Goal: Answer question/provide support: Share knowledge or assist other users

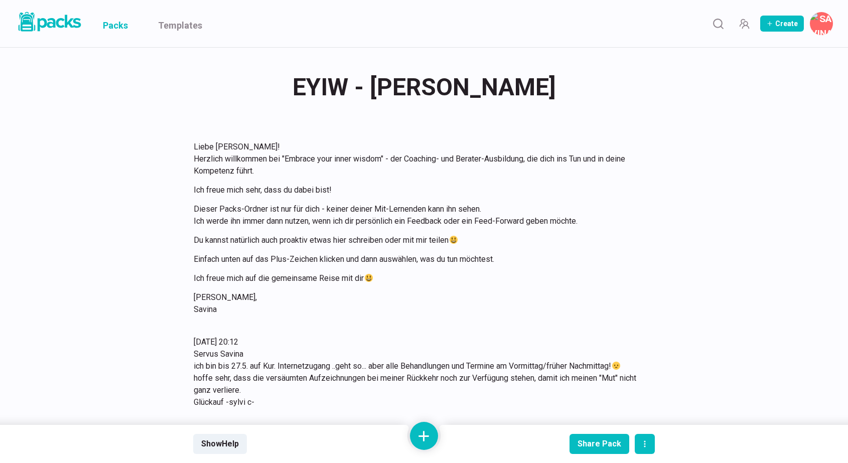
scroll to position [1129, 0]
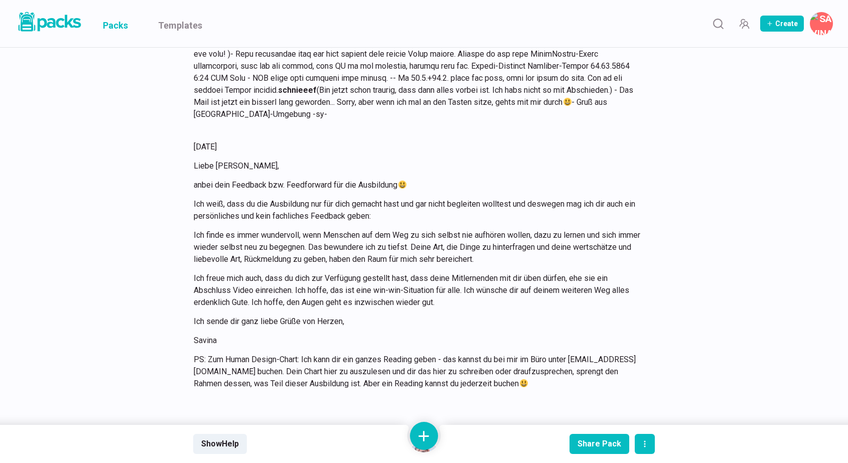
click at [122, 23] on link "Packs" at bounding box center [115, 23] width 25 height 47
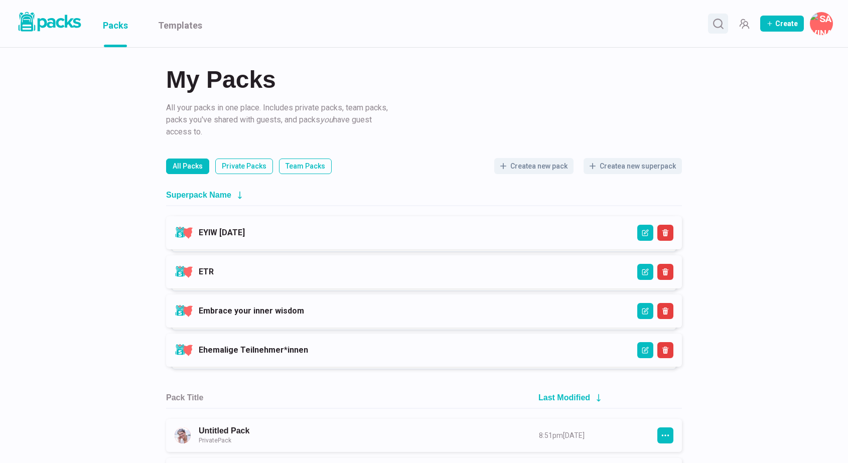
click at [717, 21] on icon "Search" at bounding box center [718, 24] width 13 height 13
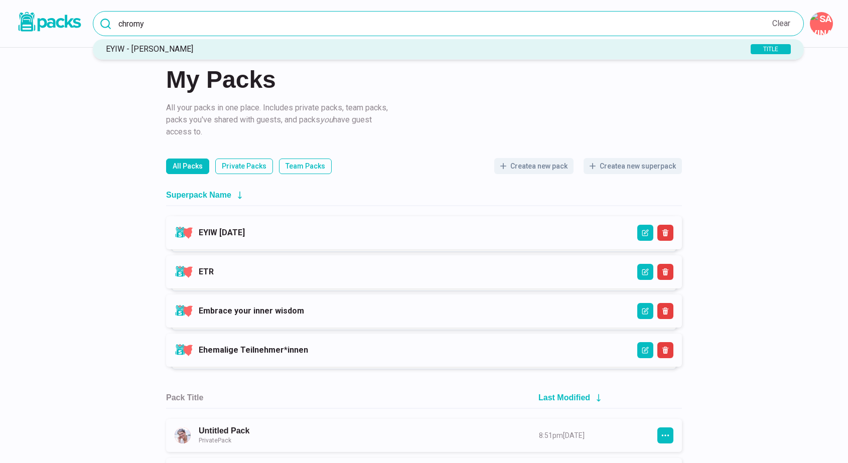
click at [509, 19] on input "chromy" at bounding box center [448, 23] width 711 height 25
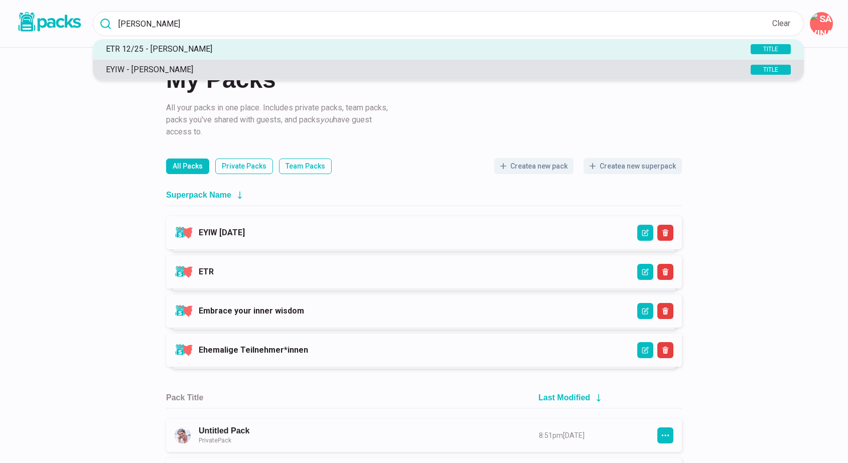
type input "[PERSON_NAME]"
click at [184, 68] on p "EYIW - [PERSON_NAME]" at bounding box center [409, 70] width 617 height 10
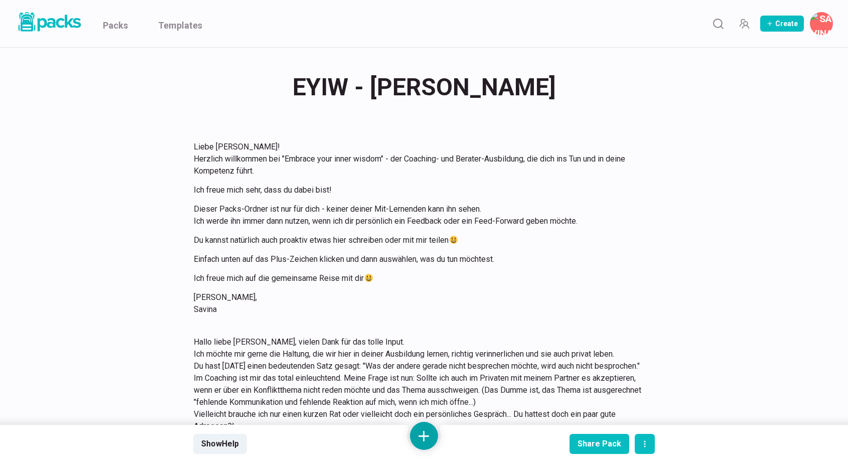
click at [424, 432] on button at bounding box center [424, 436] width 28 height 28
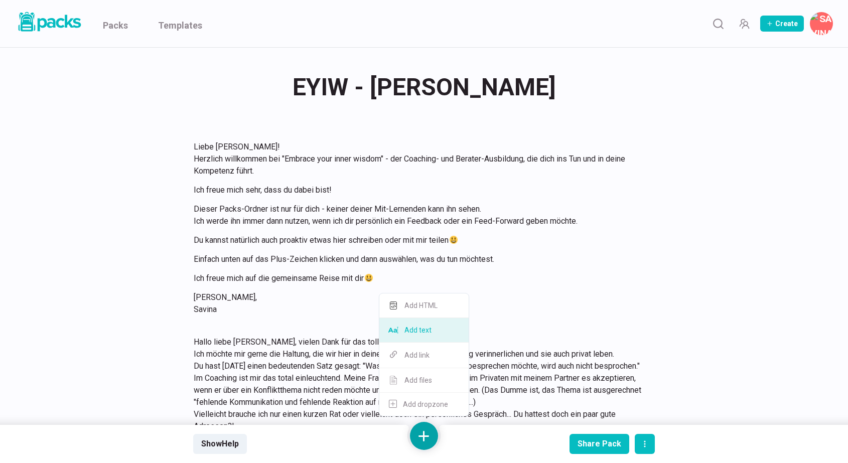
click at [425, 332] on button "Add text" at bounding box center [423, 330] width 89 height 25
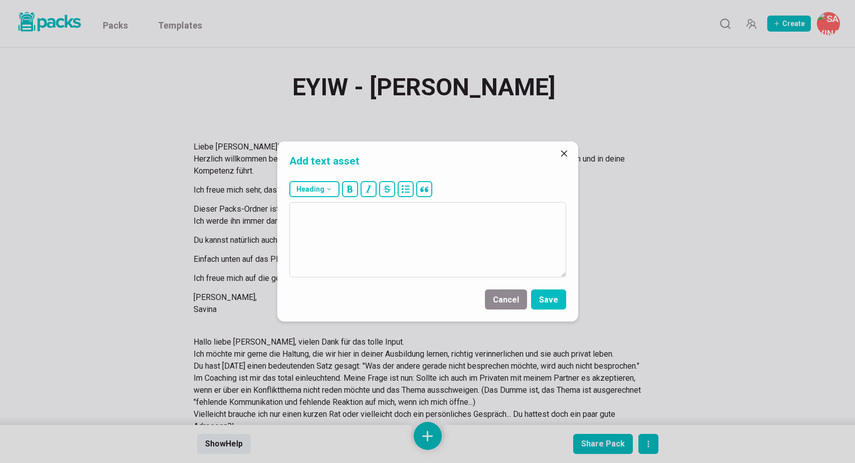
click at [376, 246] on textarea at bounding box center [427, 239] width 277 height 75
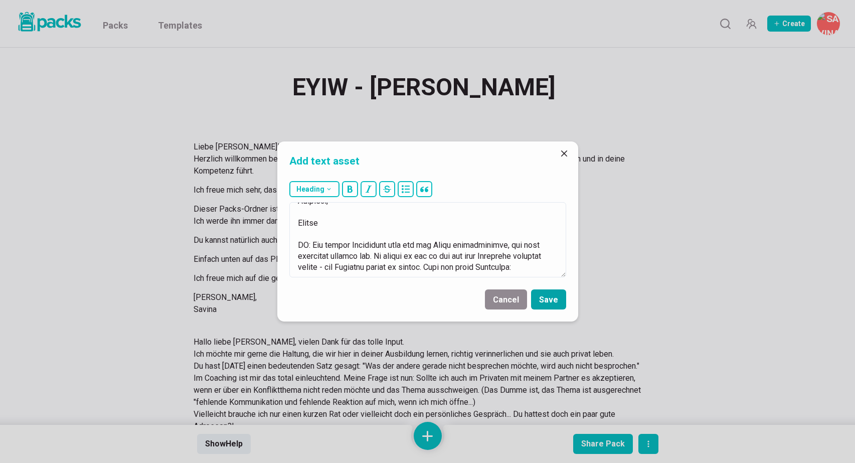
type textarea "49.44.7335 Lorem Ipsumdo, sitam cons Adipisci eli. Seddoeiusmo tem inc Utlabore…"
click at [554, 298] on button "Save" at bounding box center [548, 299] width 35 height 20
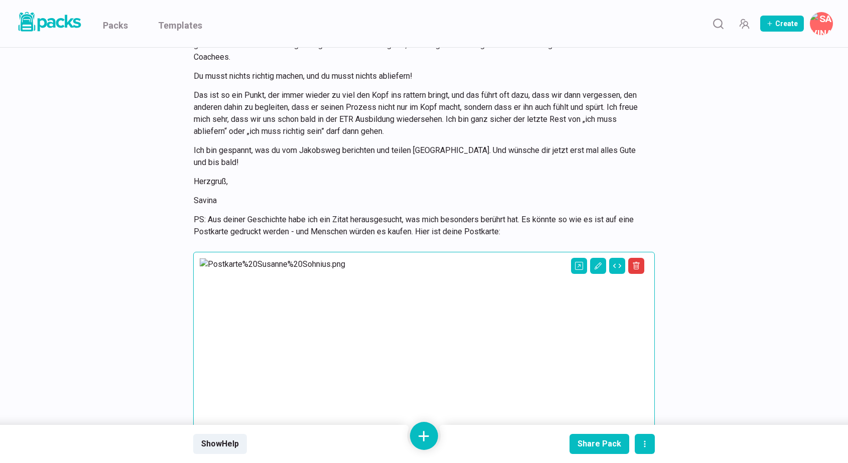
scroll to position [2006, 0]
click at [122, 22] on link "Packs" at bounding box center [115, 23] width 25 height 47
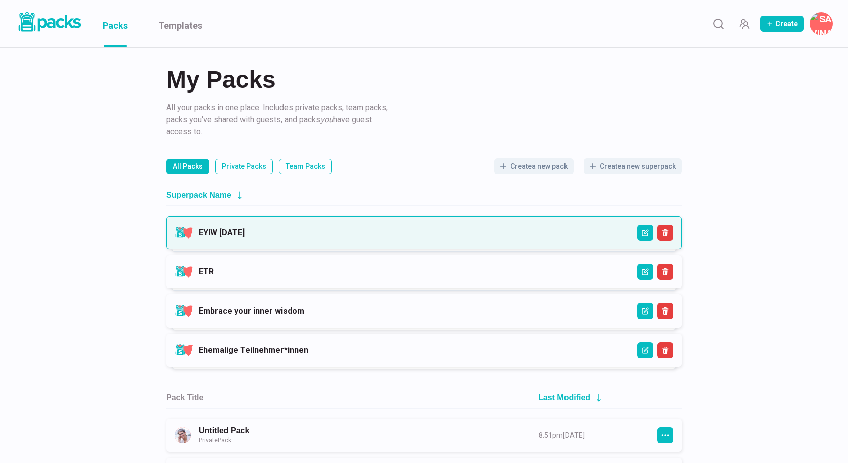
click at [245, 234] on link "EYIW [DATE]" at bounding box center [222, 233] width 46 height 10
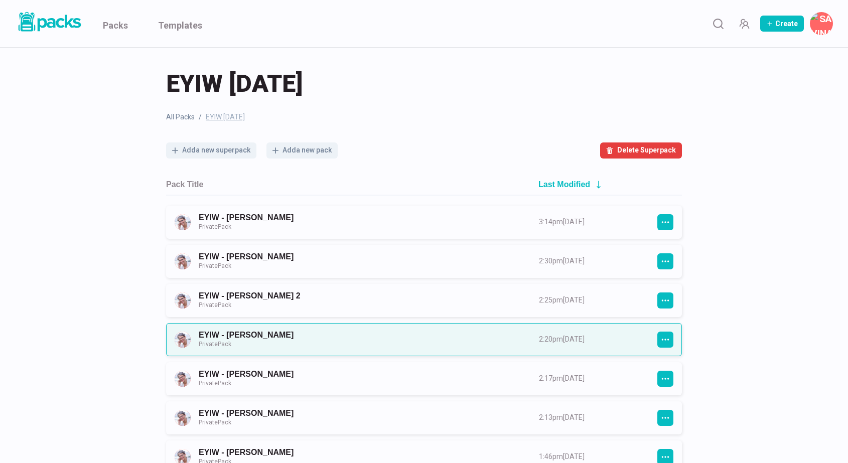
click at [398, 339] on link "EYIW - [PERSON_NAME] Private Pack" at bounding box center [360, 339] width 322 height 19
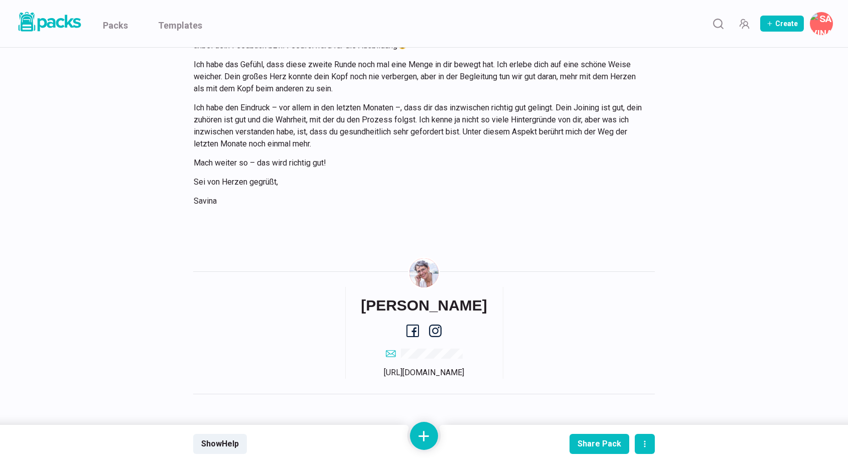
scroll to position [3794, 0]
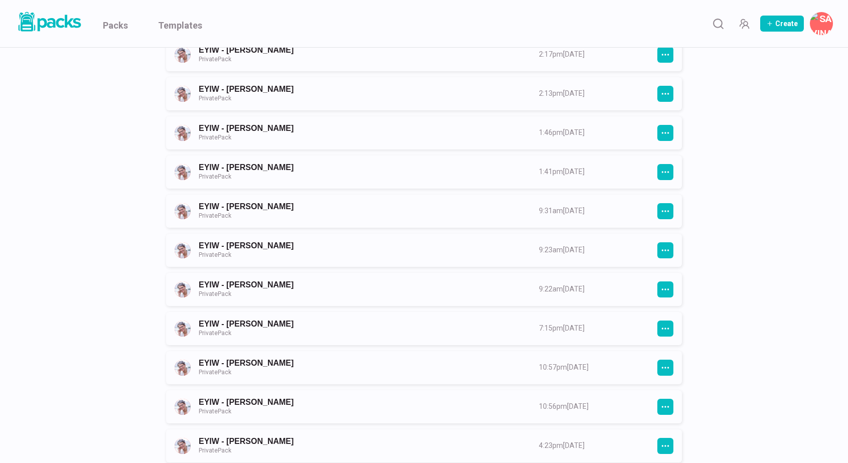
scroll to position [326, 0]
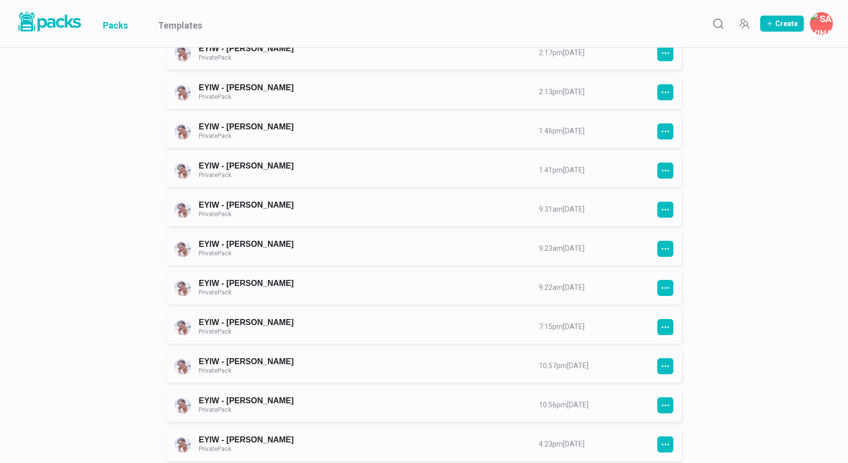
click at [116, 21] on link "Packs" at bounding box center [115, 23] width 25 height 47
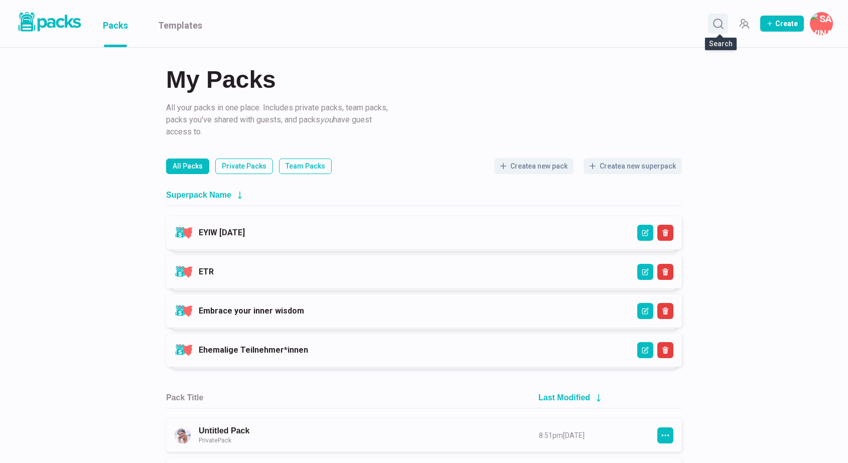
click at [717, 28] on icon "Search" at bounding box center [718, 24] width 13 height 13
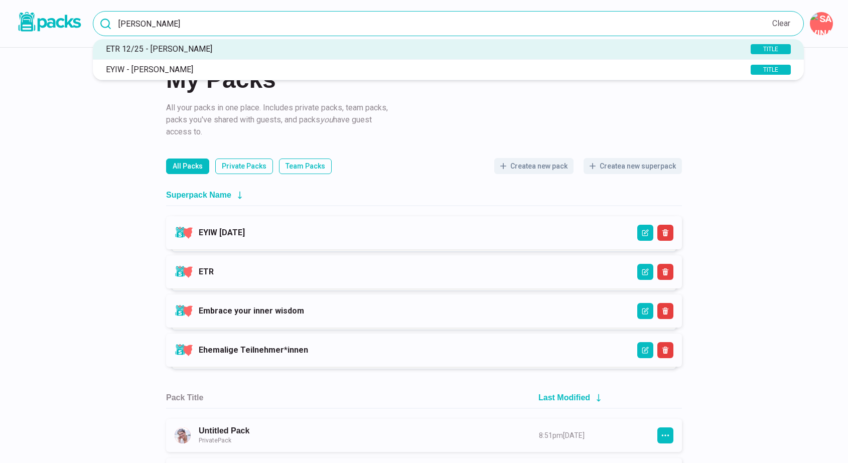
click at [507, 24] on input "[PERSON_NAME]" at bounding box center [448, 23] width 711 height 25
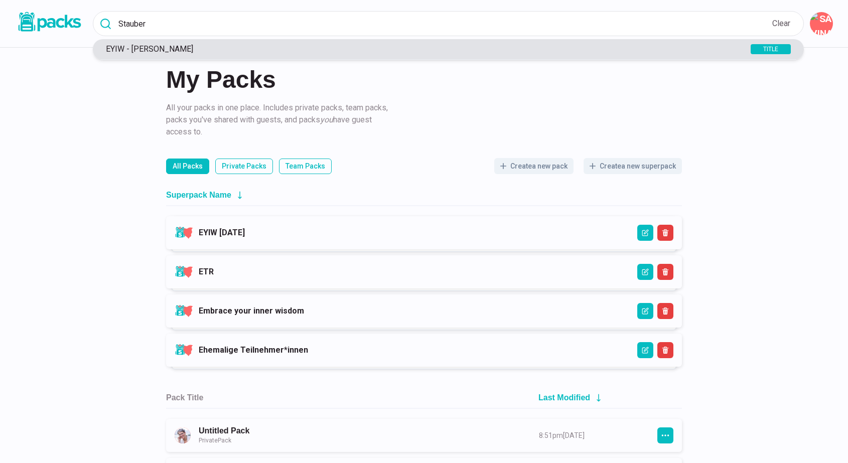
type input "Stauber"
click at [263, 49] on p "EYIW - [PERSON_NAME]" at bounding box center [409, 49] width 617 height 10
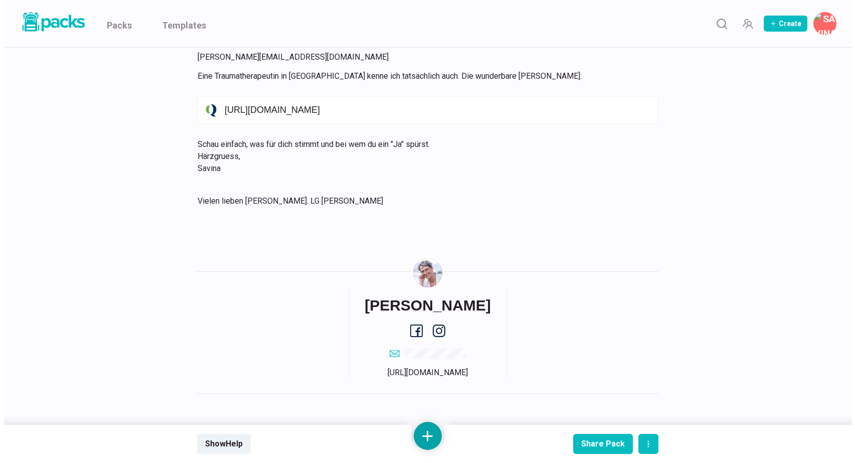
scroll to position [512, 0]
click at [428, 426] on button at bounding box center [424, 436] width 28 height 28
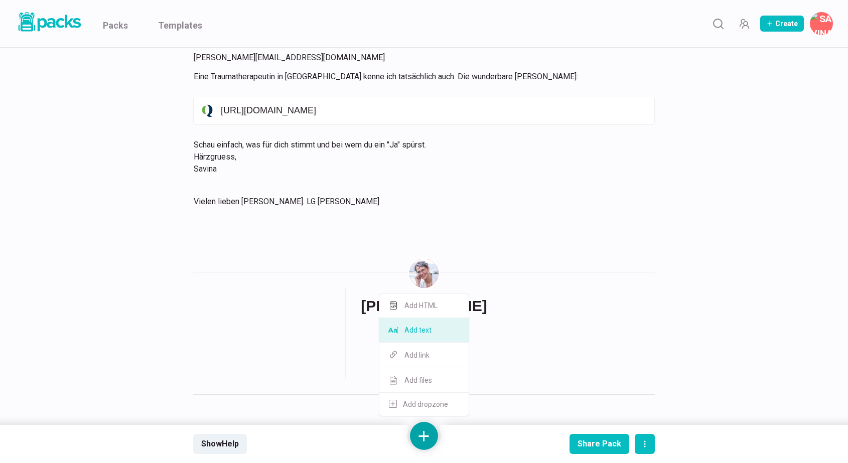
click at [426, 331] on button "Add text" at bounding box center [423, 330] width 89 height 25
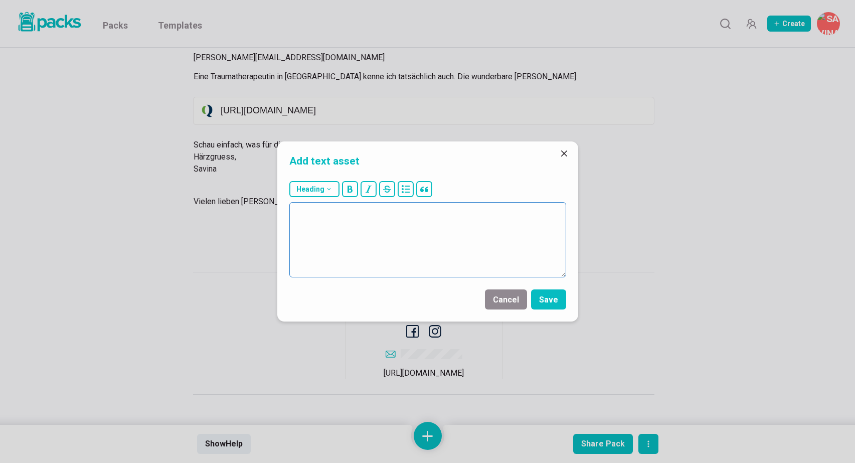
click at [406, 244] on textarea at bounding box center [427, 239] width 277 height 75
paste textarea "Lorem Ipsumdo, sitam cons Adipisci eli. Seddoeiusmo tem inc Utlaboreet :-) Dol …"
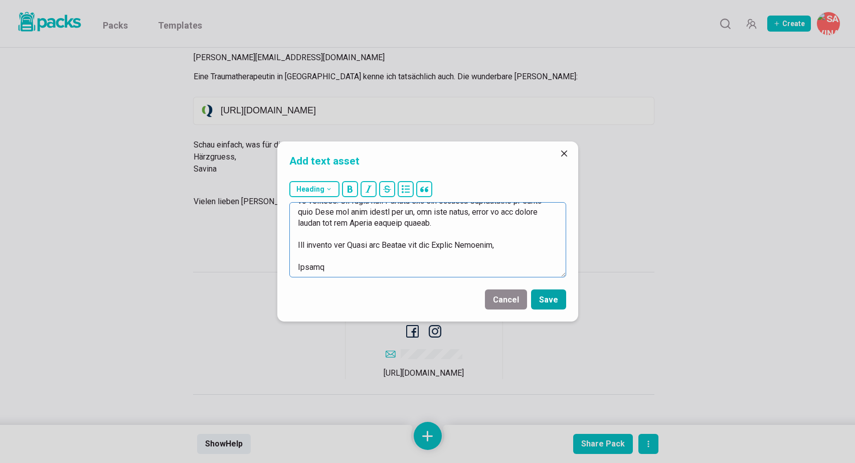
type textarea "66.43.4067 Lorem Ipsumdo, sitam cons Adipisci eli. Seddoeiusmo tem inc Utlabore…"
click at [547, 299] on button "Save" at bounding box center [548, 299] width 35 height 20
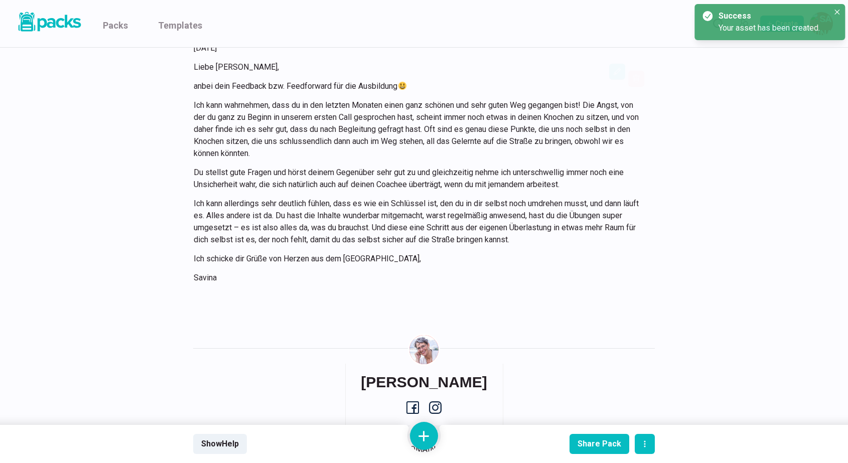
scroll to position [699, 0]
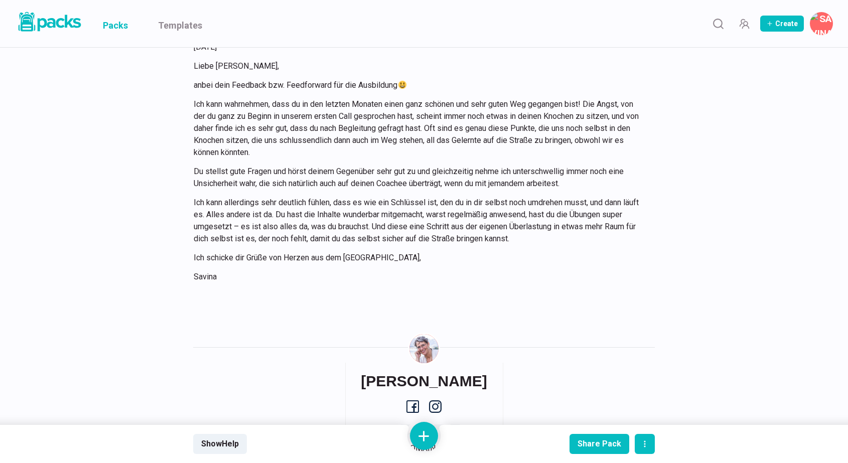
click at [115, 26] on link "Packs" at bounding box center [115, 23] width 25 height 47
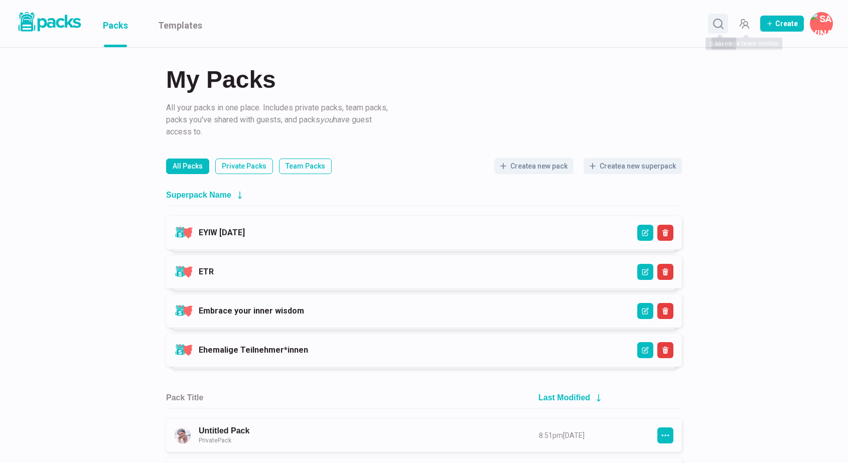
click at [721, 27] on icon "Search" at bounding box center [718, 24] width 13 height 13
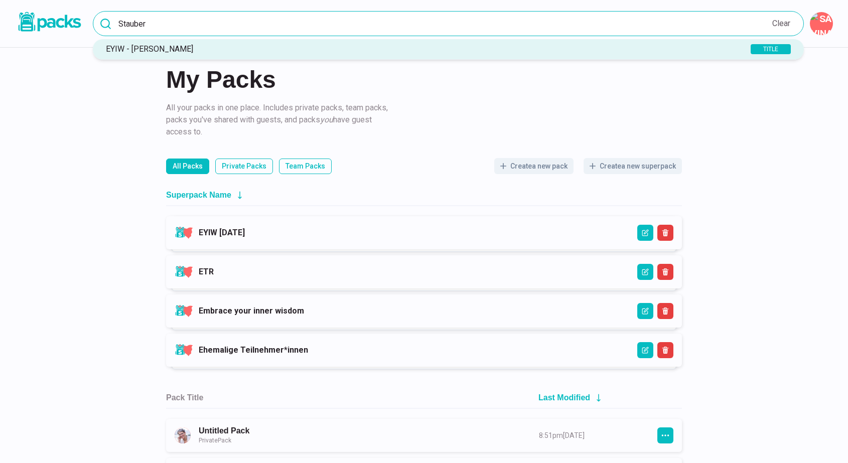
click at [497, 23] on input "Stauber" at bounding box center [448, 23] width 711 height 25
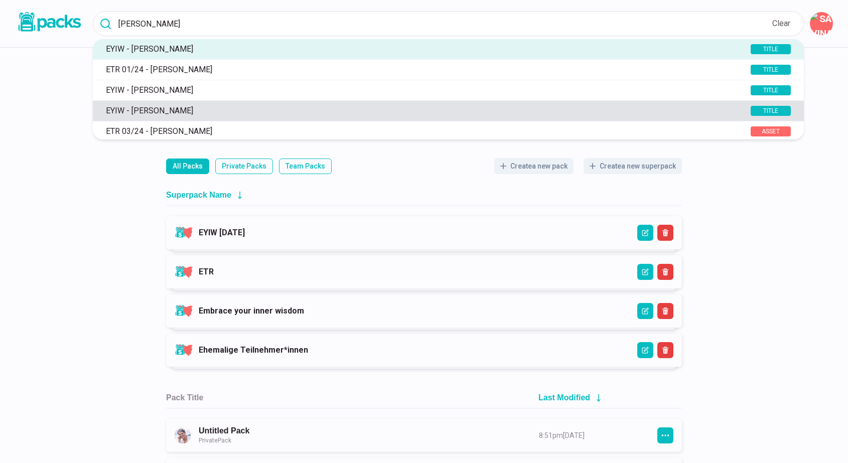
type input "[PERSON_NAME]"
click at [176, 109] on p "EYIW - [PERSON_NAME]" at bounding box center [409, 111] width 617 height 10
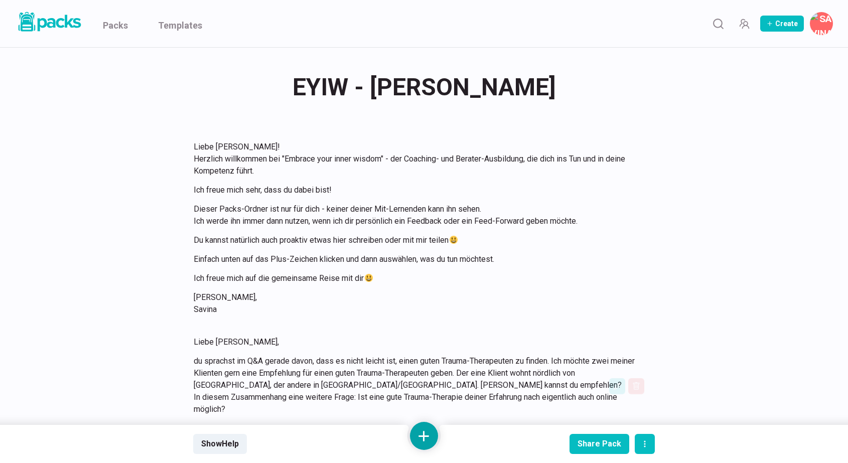
click at [424, 435] on button at bounding box center [424, 436] width 28 height 28
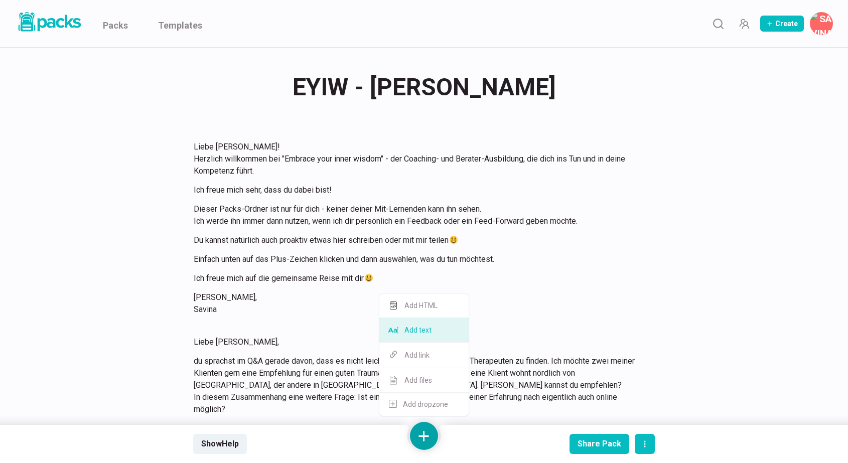
click at [427, 333] on button "Add text" at bounding box center [423, 330] width 89 height 25
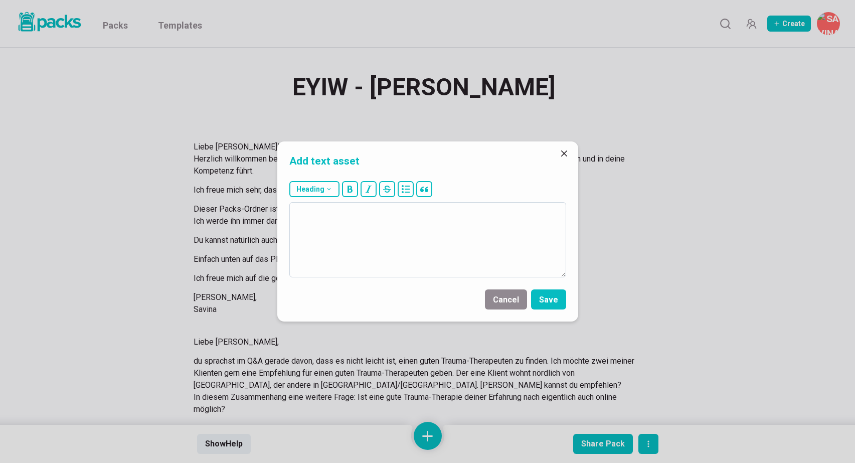
click at [399, 244] on textarea at bounding box center [427, 239] width 277 height 75
click at [512, 300] on button "Cancel" at bounding box center [506, 299] width 42 height 20
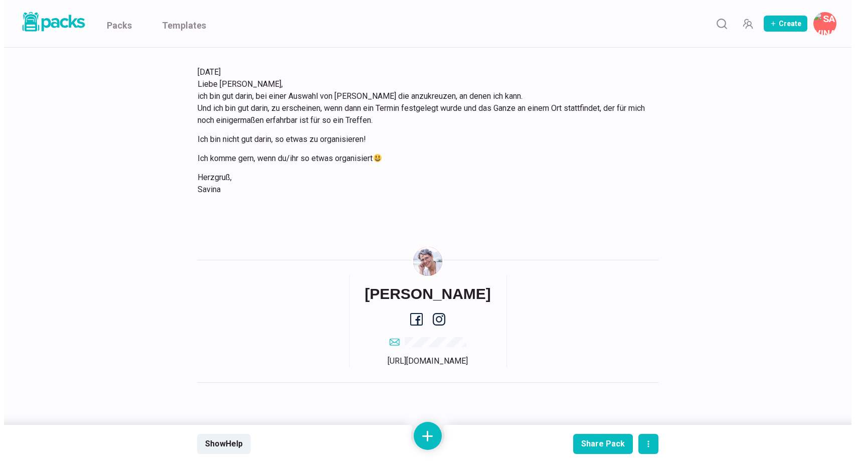
scroll to position [1178, 0]
click at [427, 433] on button at bounding box center [424, 436] width 28 height 28
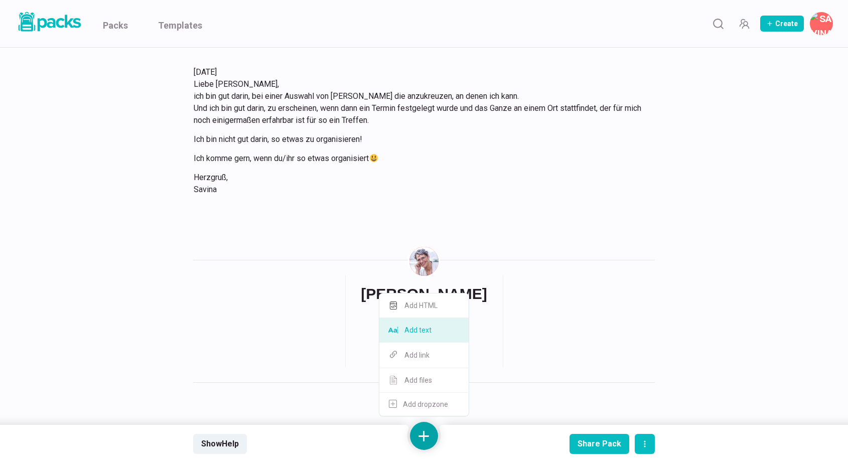
click at [420, 328] on button "Add text" at bounding box center [423, 330] width 89 height 25
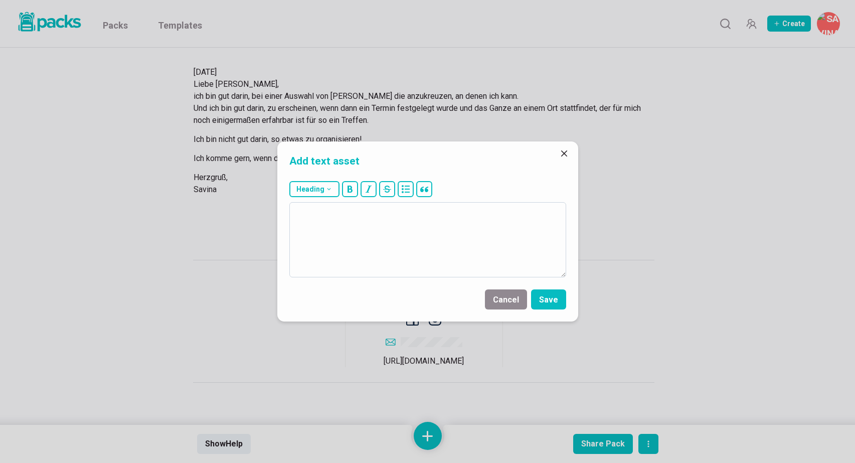
click at [424, 254] on textarea at bounding box center [427, 239] width 277 height 75
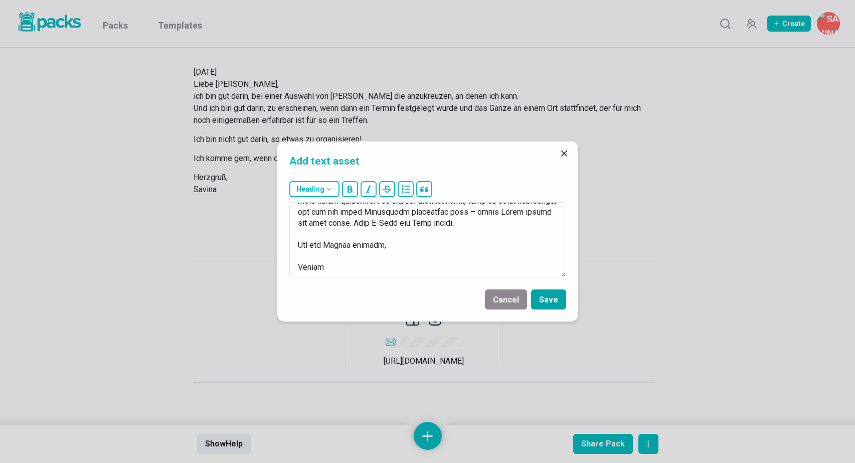
type textarea "22.16.7393 Lorem Ipsu, dolor sita Consecte adi. Elitseddoei tem inc Utlaboreet …"
click at [553, 293] on button "Save" at bounding box center [548, 299] width 35 height 20
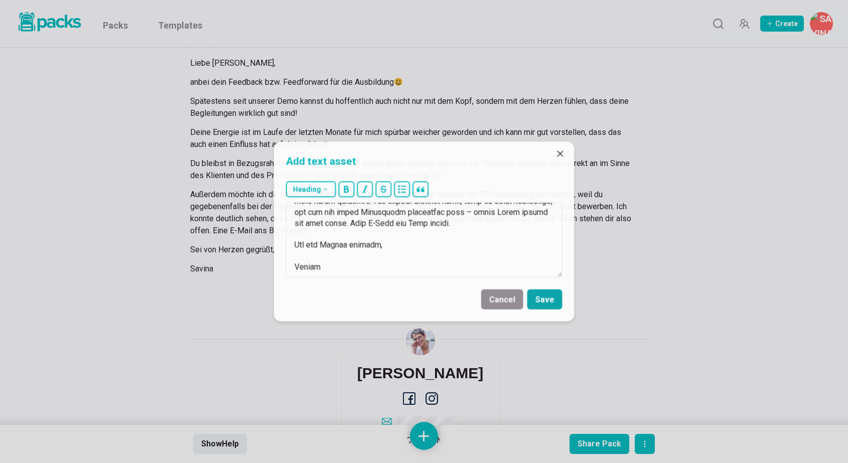
scroll to position [1360, 0]
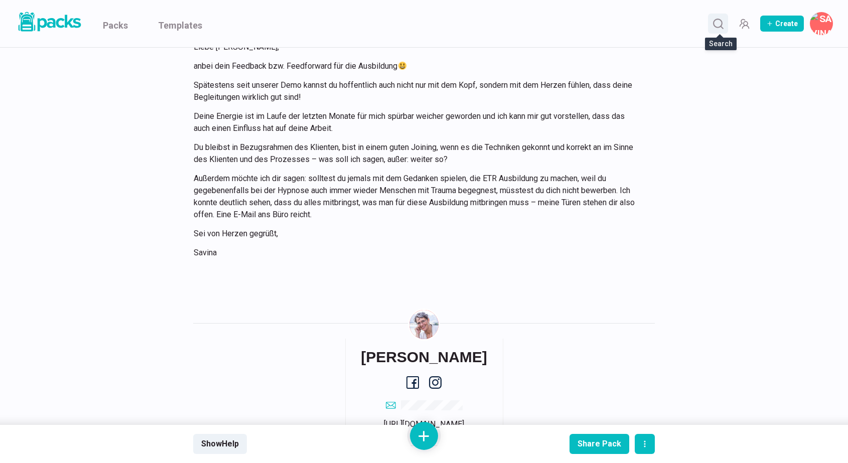
click at [724, 24] on icon "Search" at bounding box center [718, 24] width 13 height 13
click at [506, 25] on input "[PERSON_NAME]" at bounding box center [448, 23] width 711 height 25
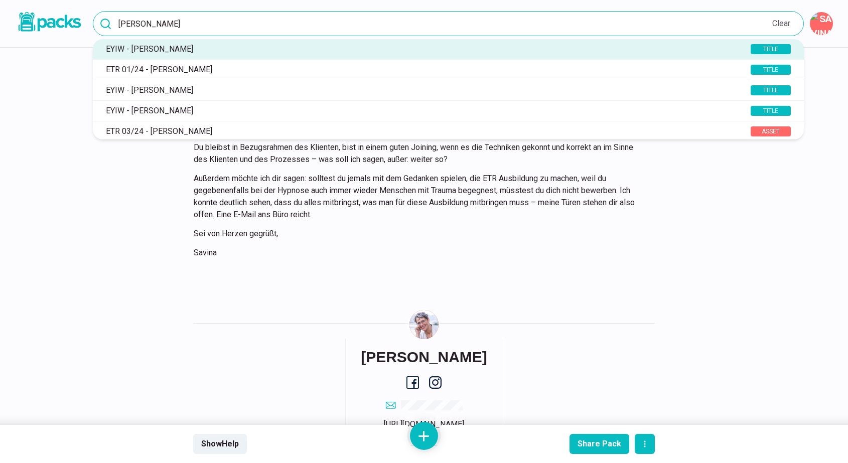
click at [506, 25] on input "[PERSON_NAME]" at bounding box center [448, 23] width 711 height 25
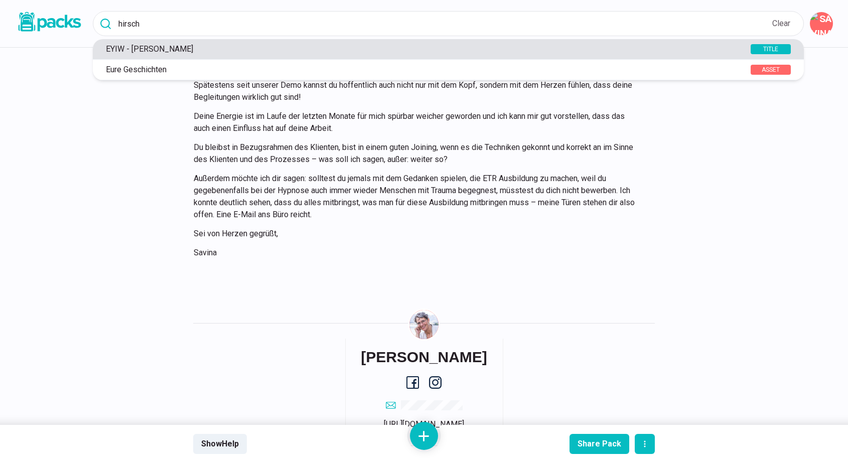
type input "hirsch"
click at [231, 49] on p "EYIW - [PERSON_NAME]" at bounding box center [409, 49] width 617 height 10
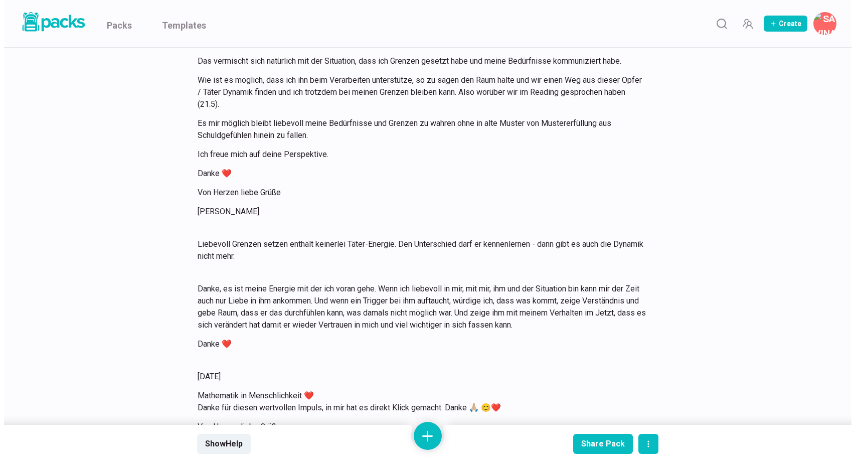
scroll to position [12777, 0]
click at [432, 431] on button at bounding box center [424, 436] width 28 height 28
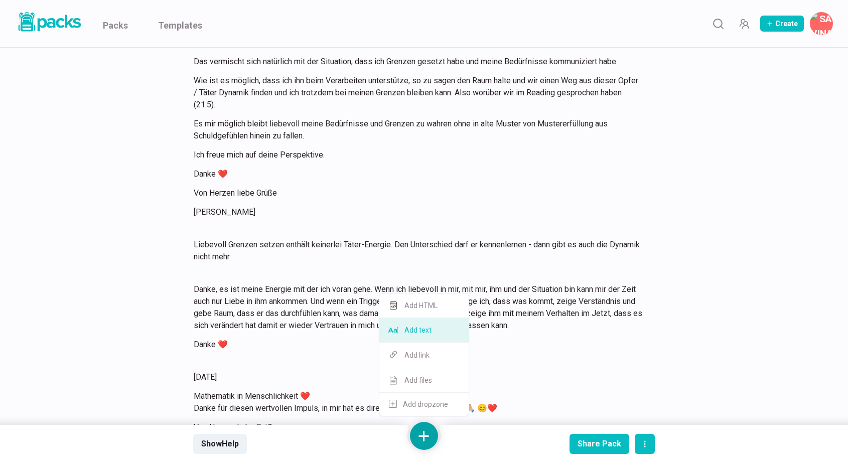
click at [434, 335] on button "Add text" at bounding box center [423, 330] width 89 height 25
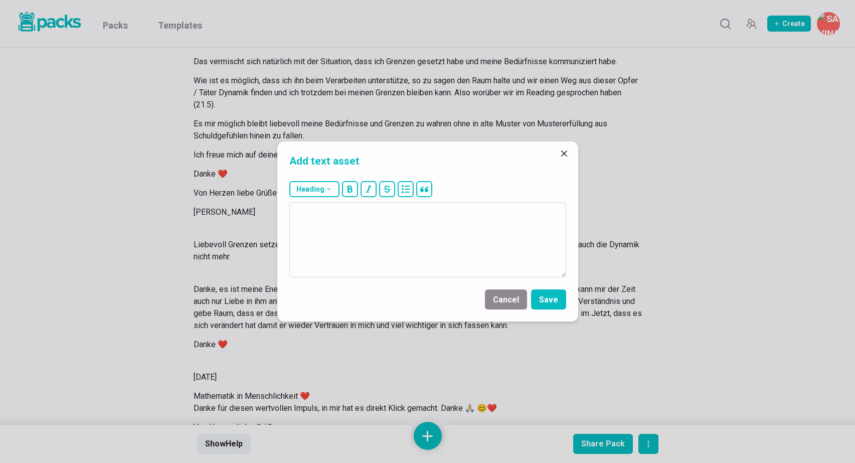
click at [421, 247] on textarea at bounding box center [427, 239] width 277 height 75
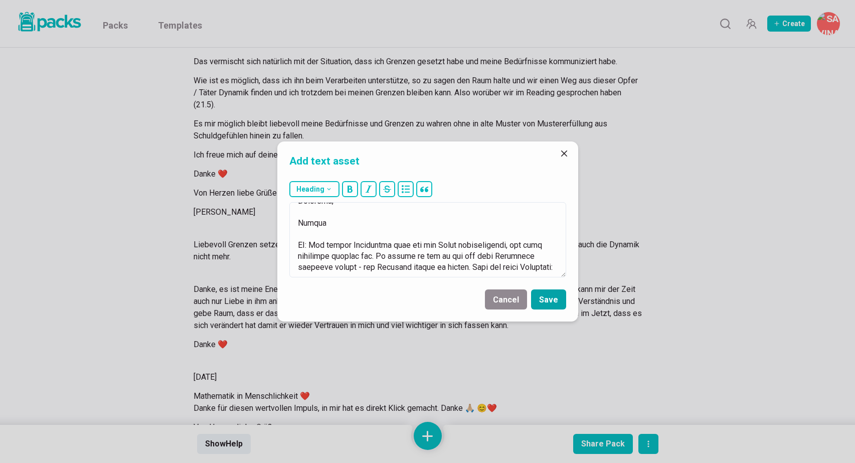
type textarea "45.25.9175 Lorem Ipsumdolo, sitam cons Adipisci eli. Seddoeiusmo tem inc Utlabo…"
click at [553, 299] on button "Save" at bounding box center [548, 299] width 35 height 20
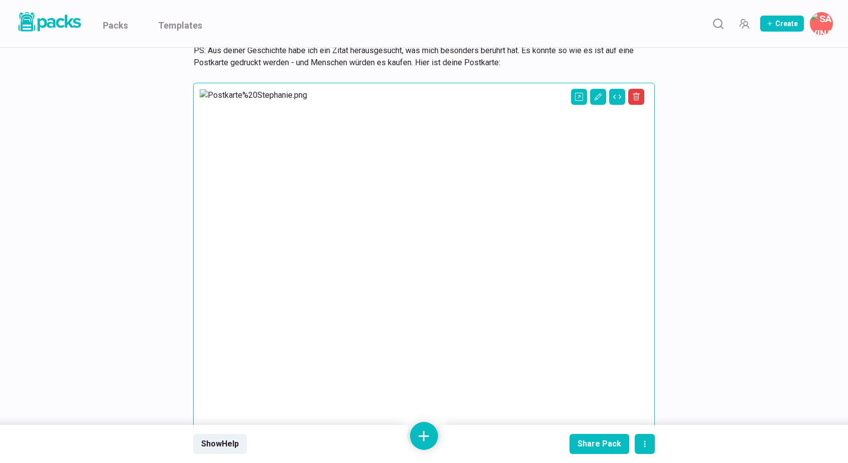
scroll to position [13507, 0]
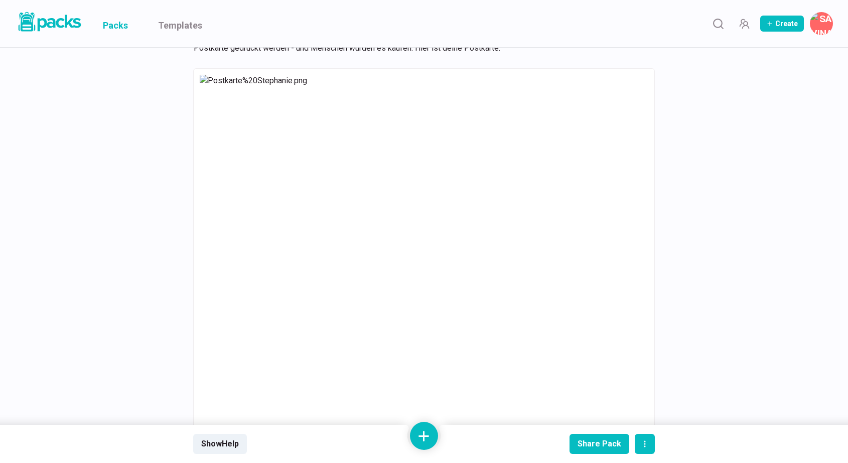
click at [117, 26] on link "Packs" at bounding box center [115, 23] width 25 height 47
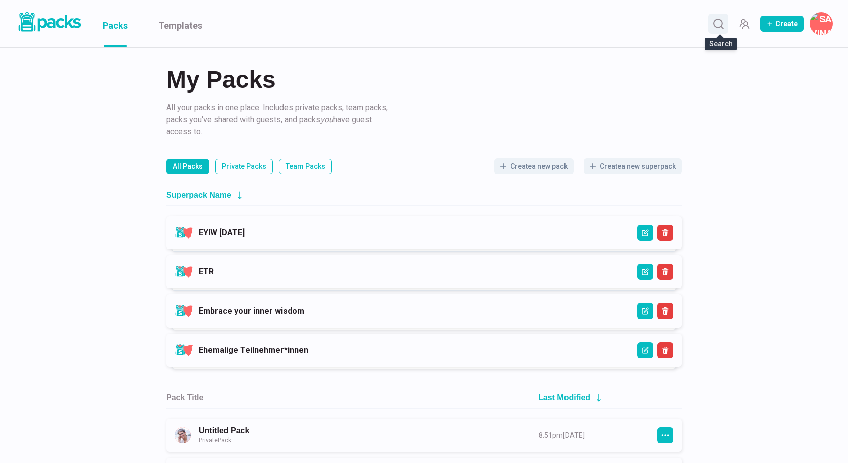
click at [717, 22] on icon "Search" at bounding box center [718, 24] width 13 height 13
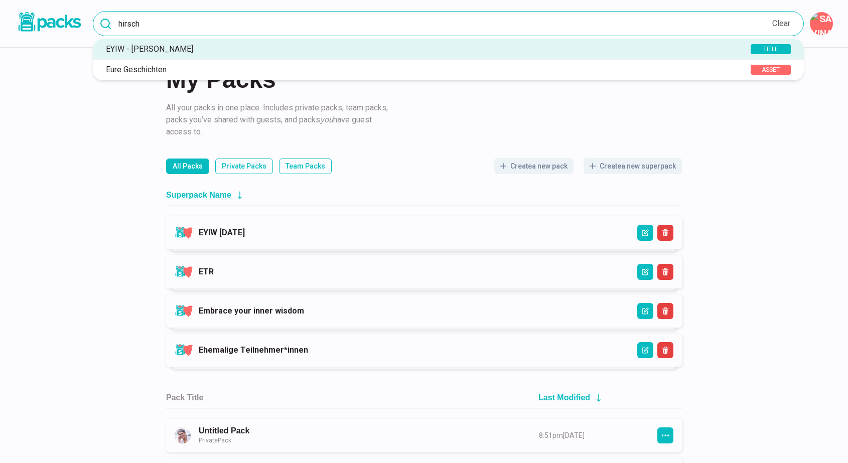
click at [387, 23] on input "hirsch" at bounding box center [448, 23] width 711 height 25
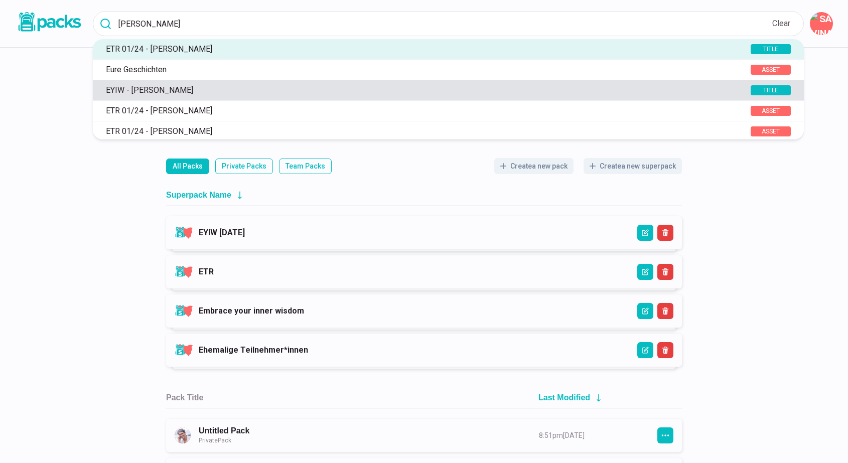
type input "[PERSON_NAME]"
click at [193, 92] on p "EYIW - [PERSON_NAME]" at bounding box center [409, 90] width 617 height 10
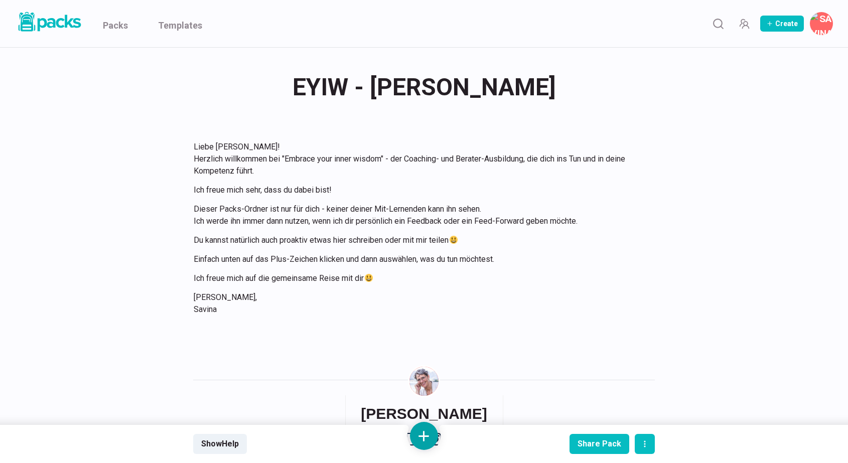
click at [427, 435] on button at bounding box center [424, 436] width 28 height 28
click at [423, 329] on button "Add text" at bounding box center [423, 330] width 89 height 25
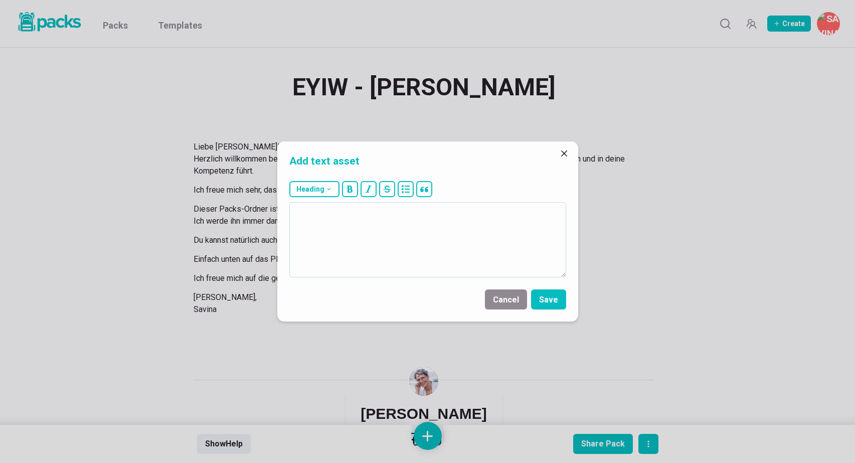
click at [407, 247] on textarea at bounding box center [427, 239] width 277 height 75
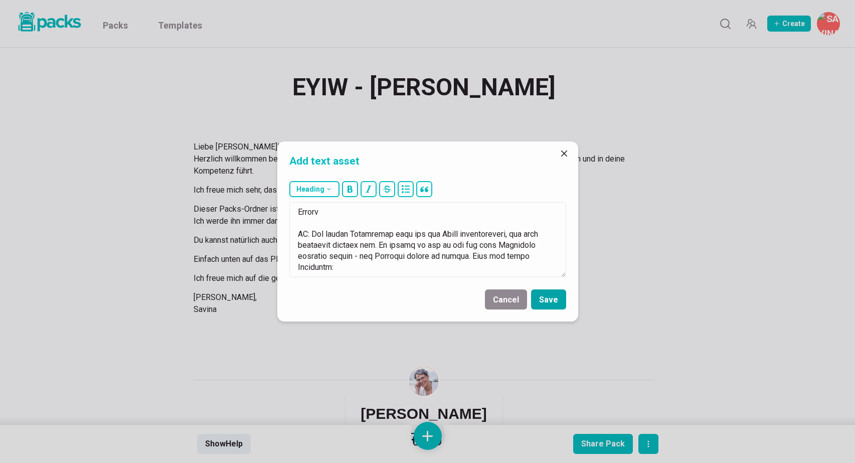
type textarea "01.46.3083 Lorem Ipsumdo, sitam cons Adipisci eli. Seddoeiusmo tem inc Utlabore…"
click at [549, 301] on button "Save" at bounding box center [548, 299] width 35 height 20
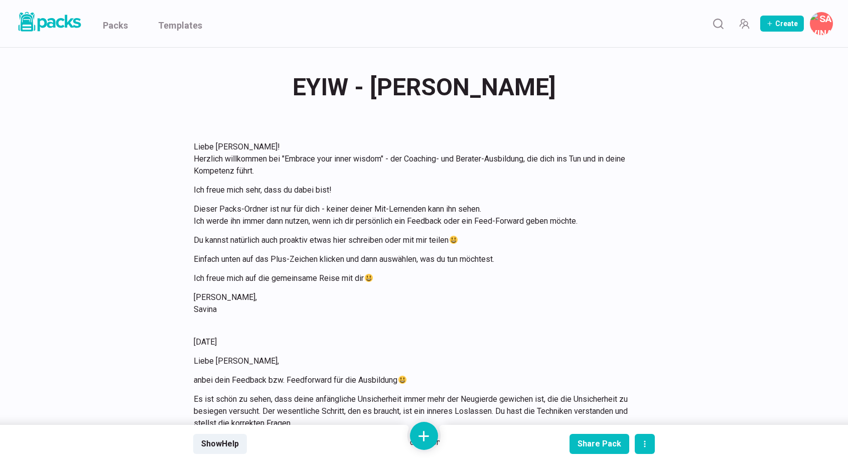
scroll to position [0, 0]
